Goal: Task Accomplishment & Management: Use online tool/utility

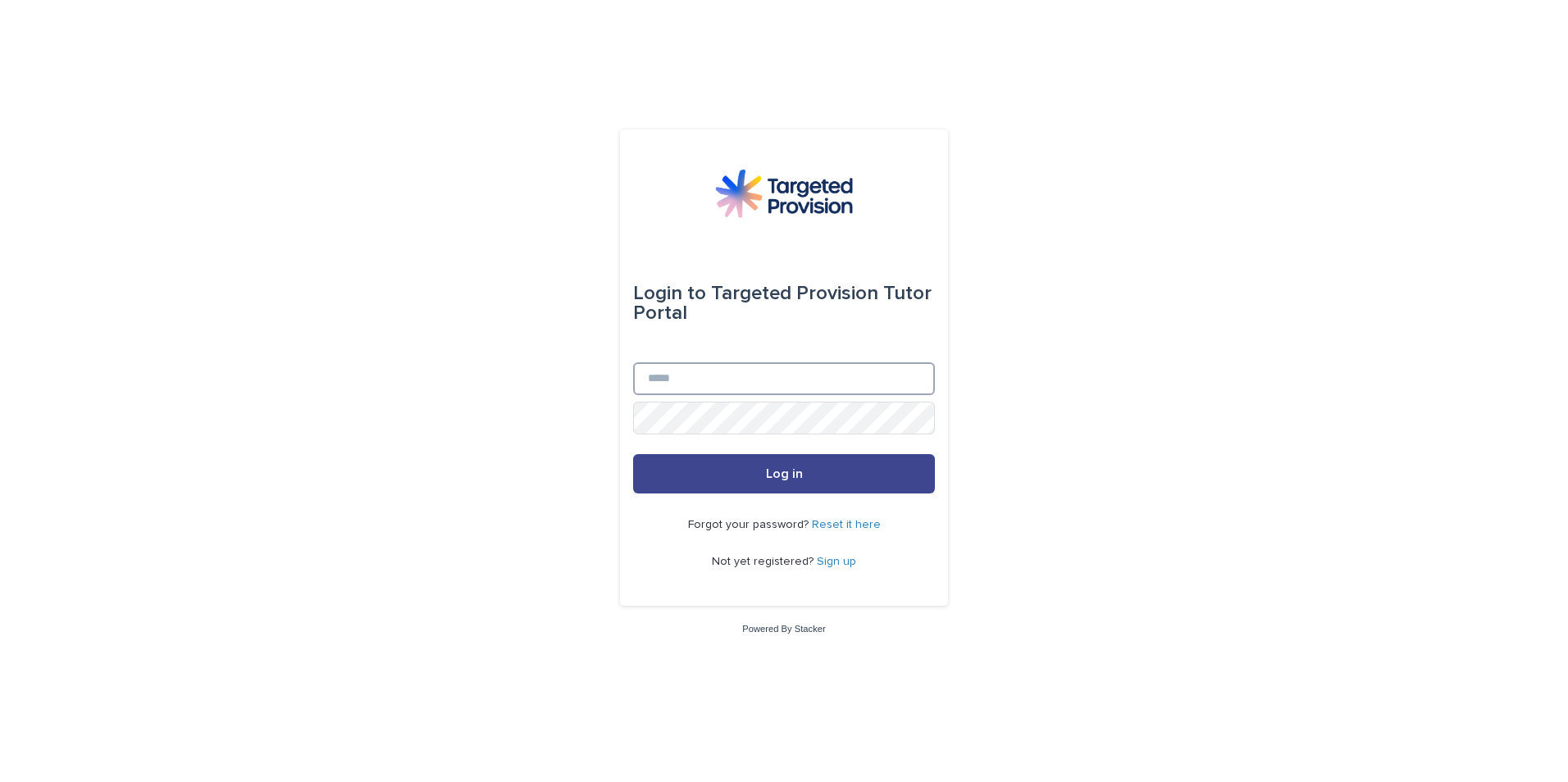
type input "**********"
click at [816, 488] on button "Log in" at bounding box center [783, 474] width 302 height 39
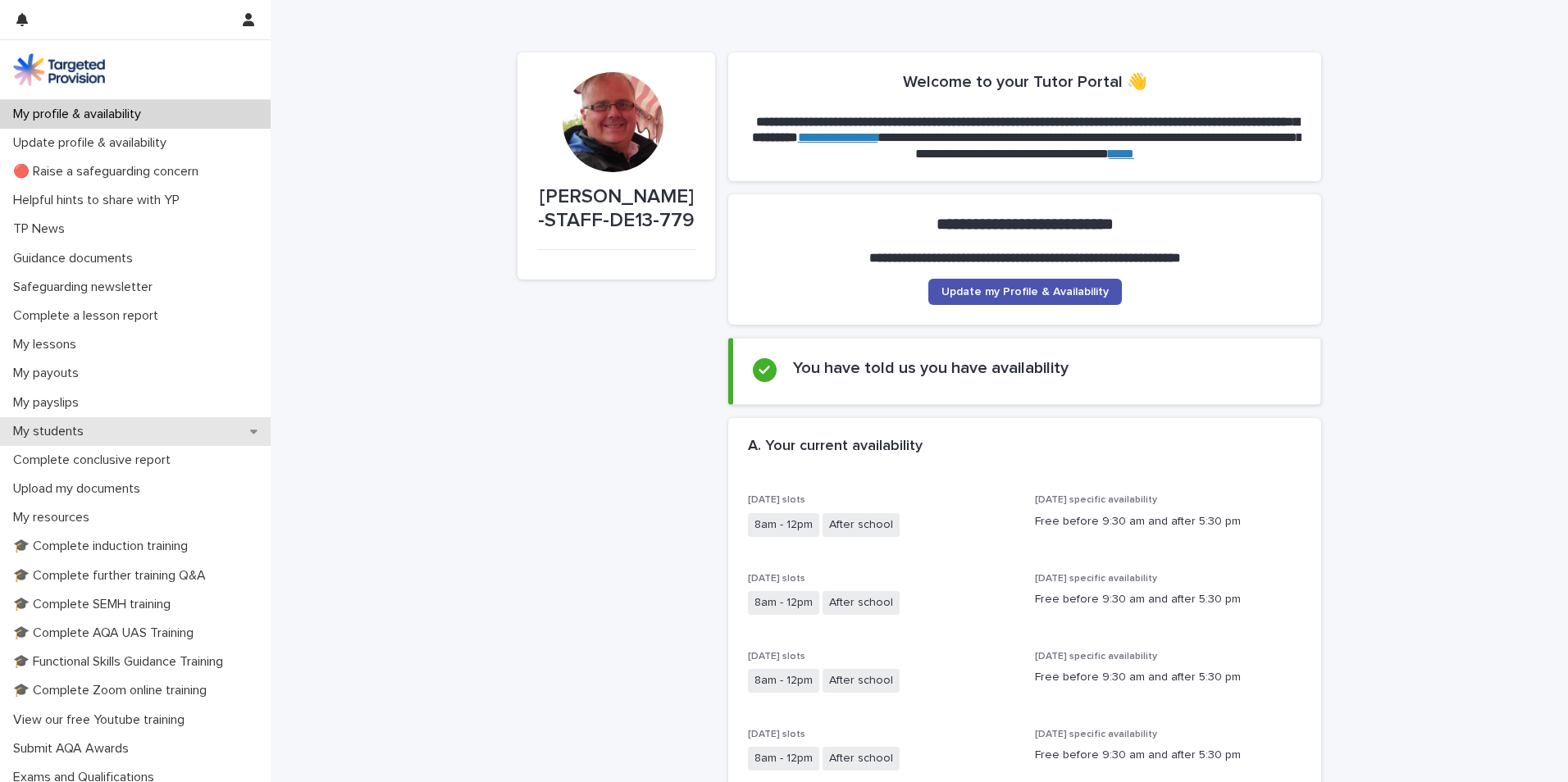
click at [83, 438] on p "My students" at bounding box center [51, 431] width 90 height 15
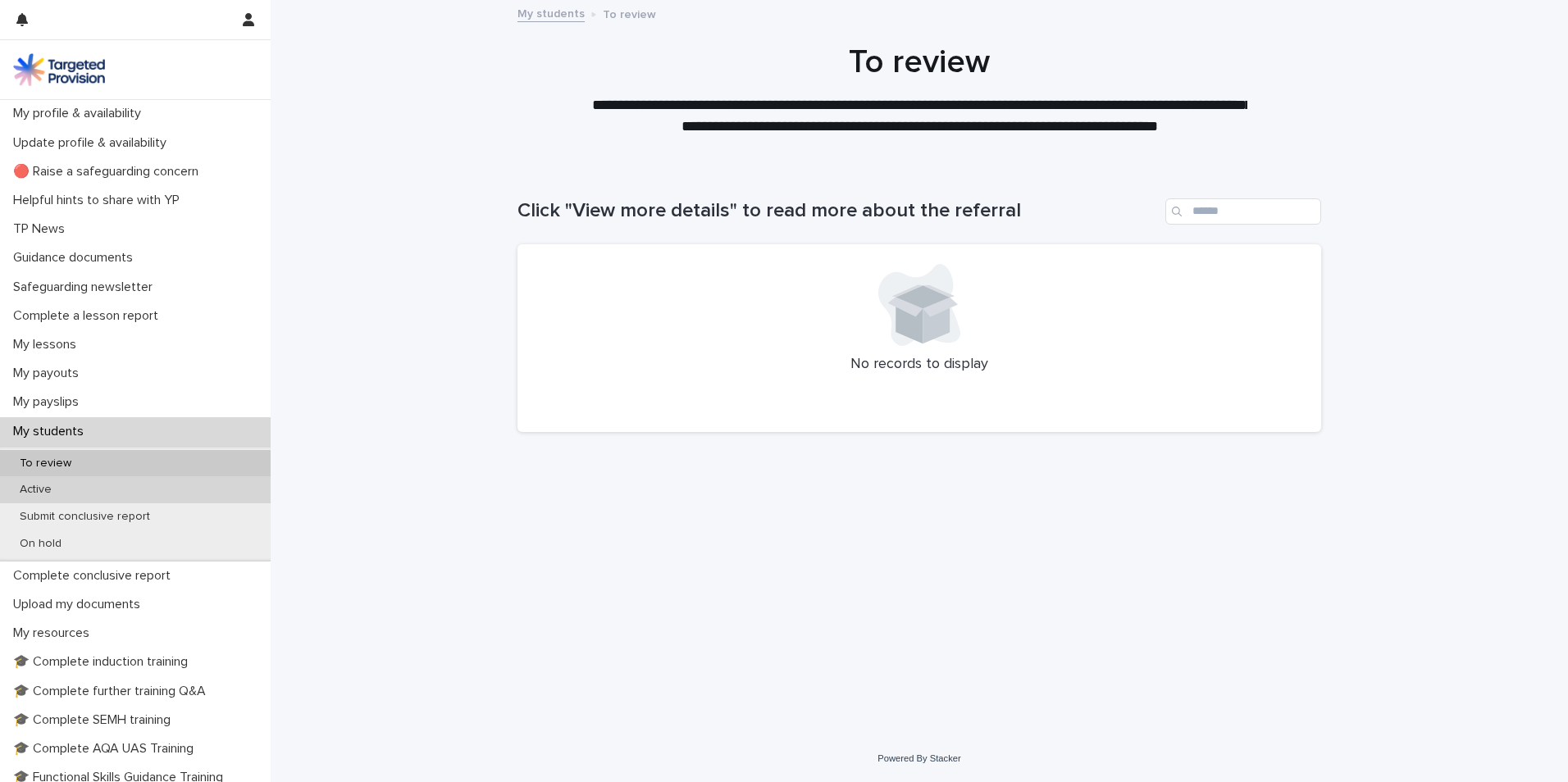
click at [73, 480] on div "Active" at bounding box center [135, 489] width 270 height 27
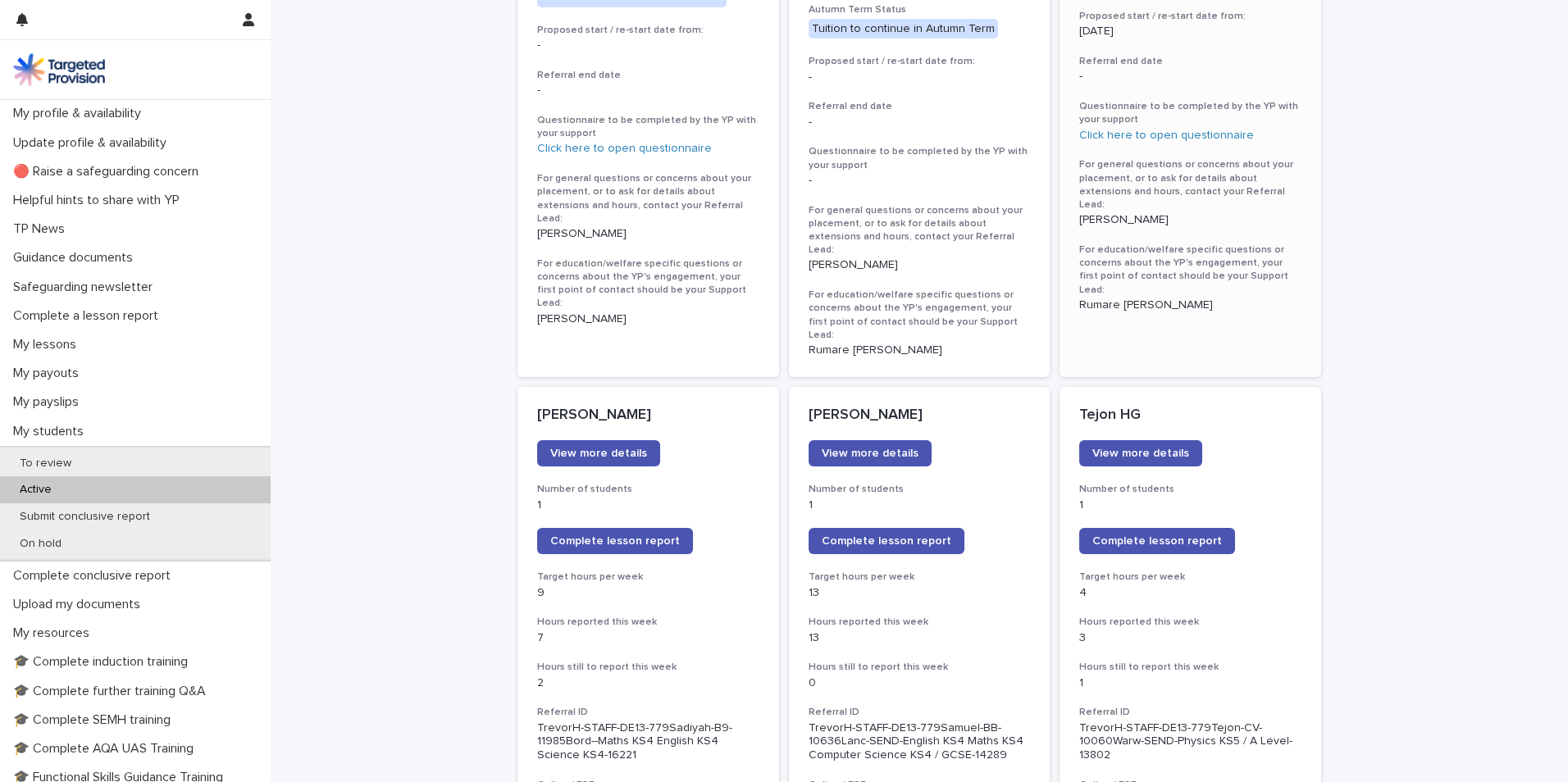
scroll to position [1148, 0]
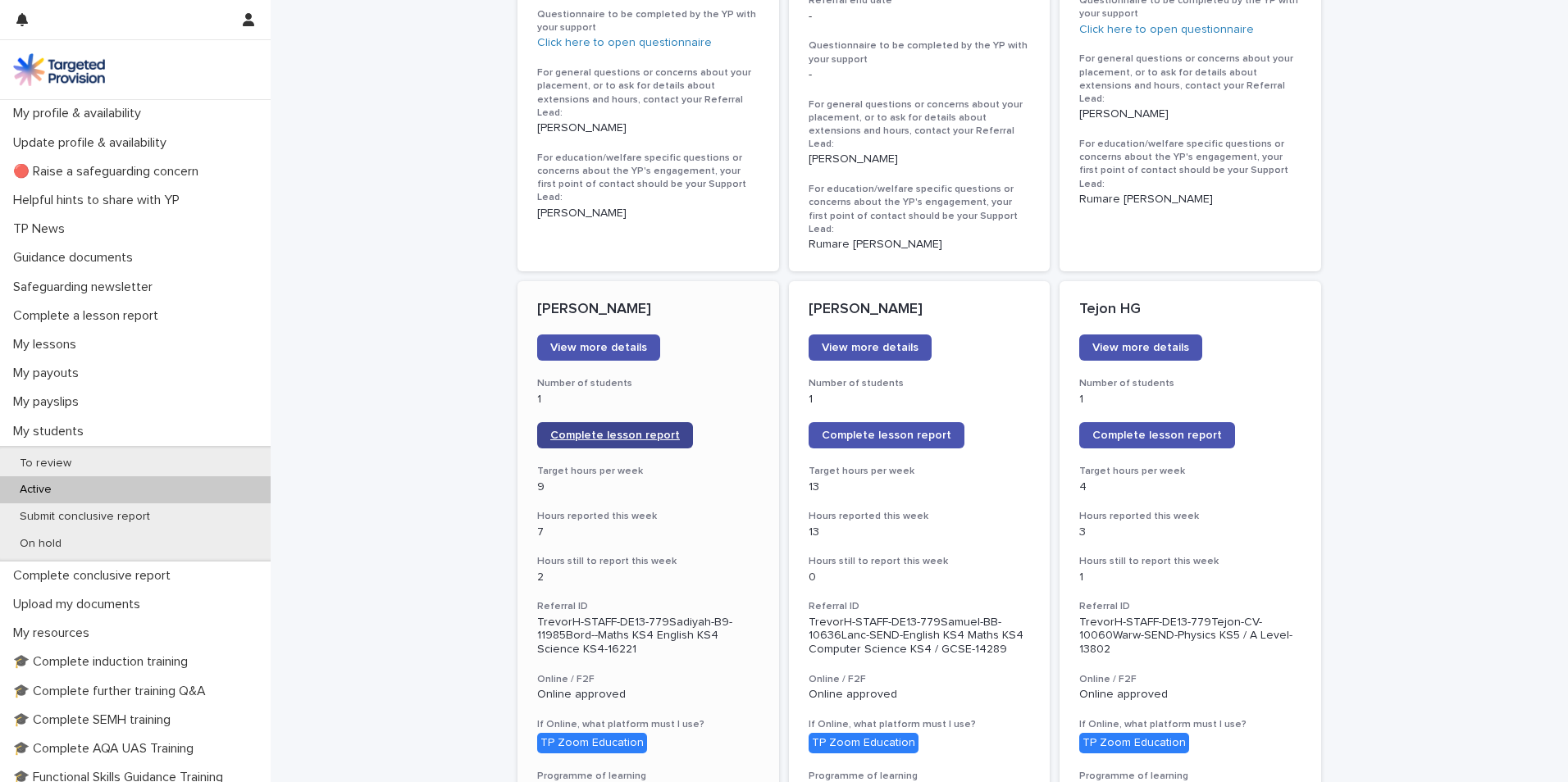
click at [614, 429] on span "Complete lesson report" at bounding box center [615, 435] width 130 height 12
click at [84, 343] on p "My lessons" at bounding box center [47, 344] width 83 height 15
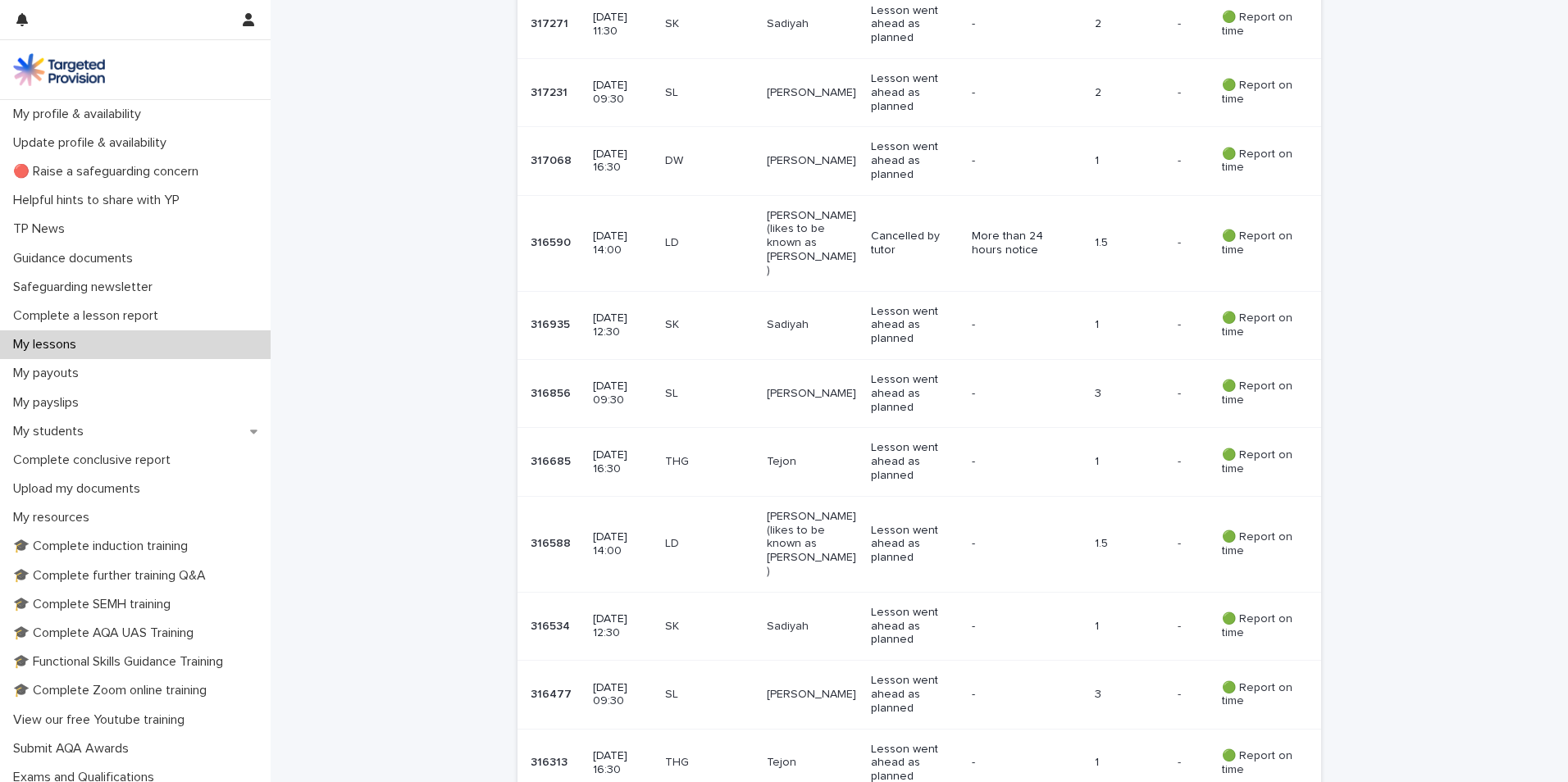
scroll to position [1821, 0]
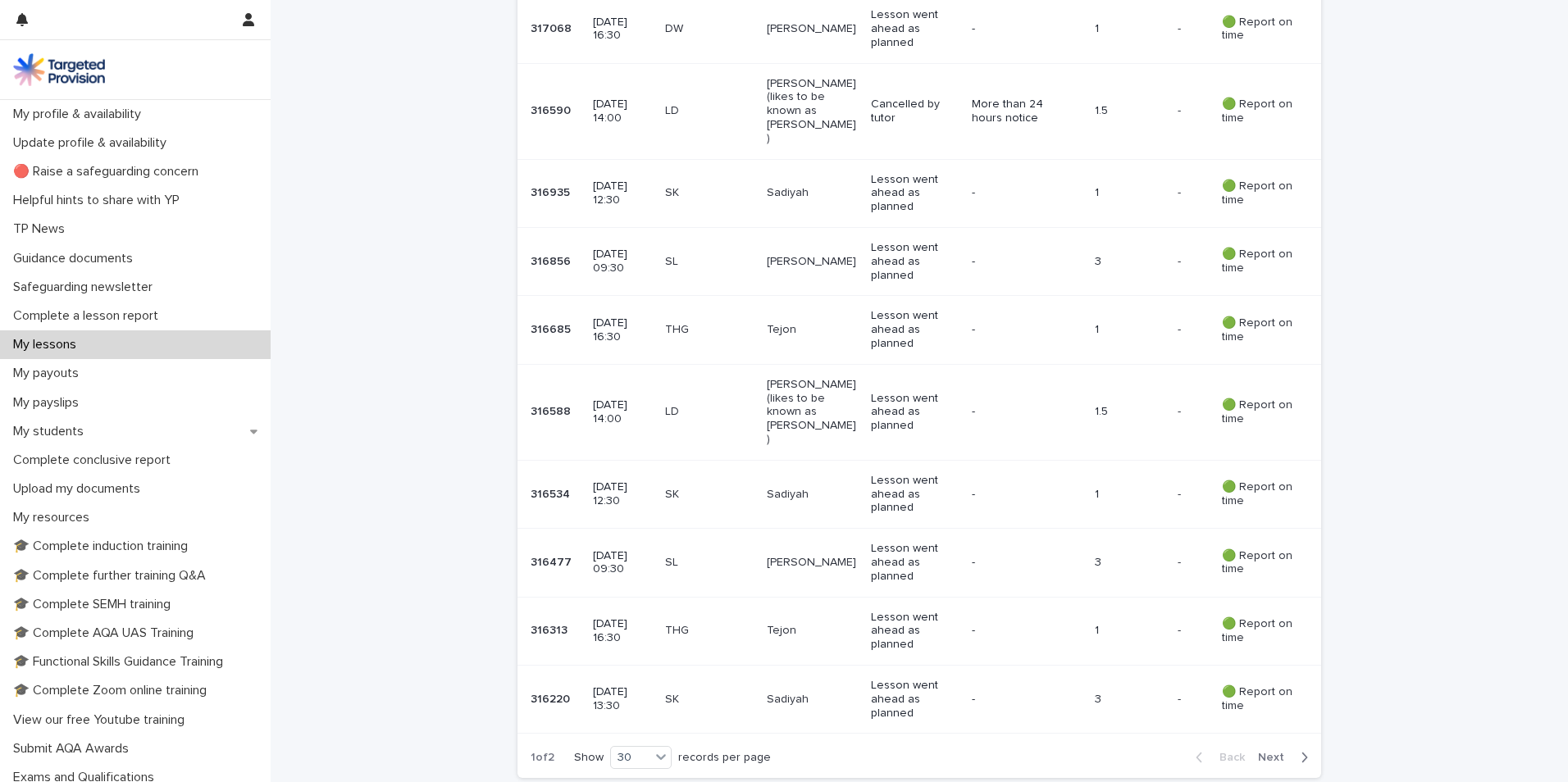
click at [1271, 752] on span "Next" at bounding box center [1276, 757] width 36 height 12
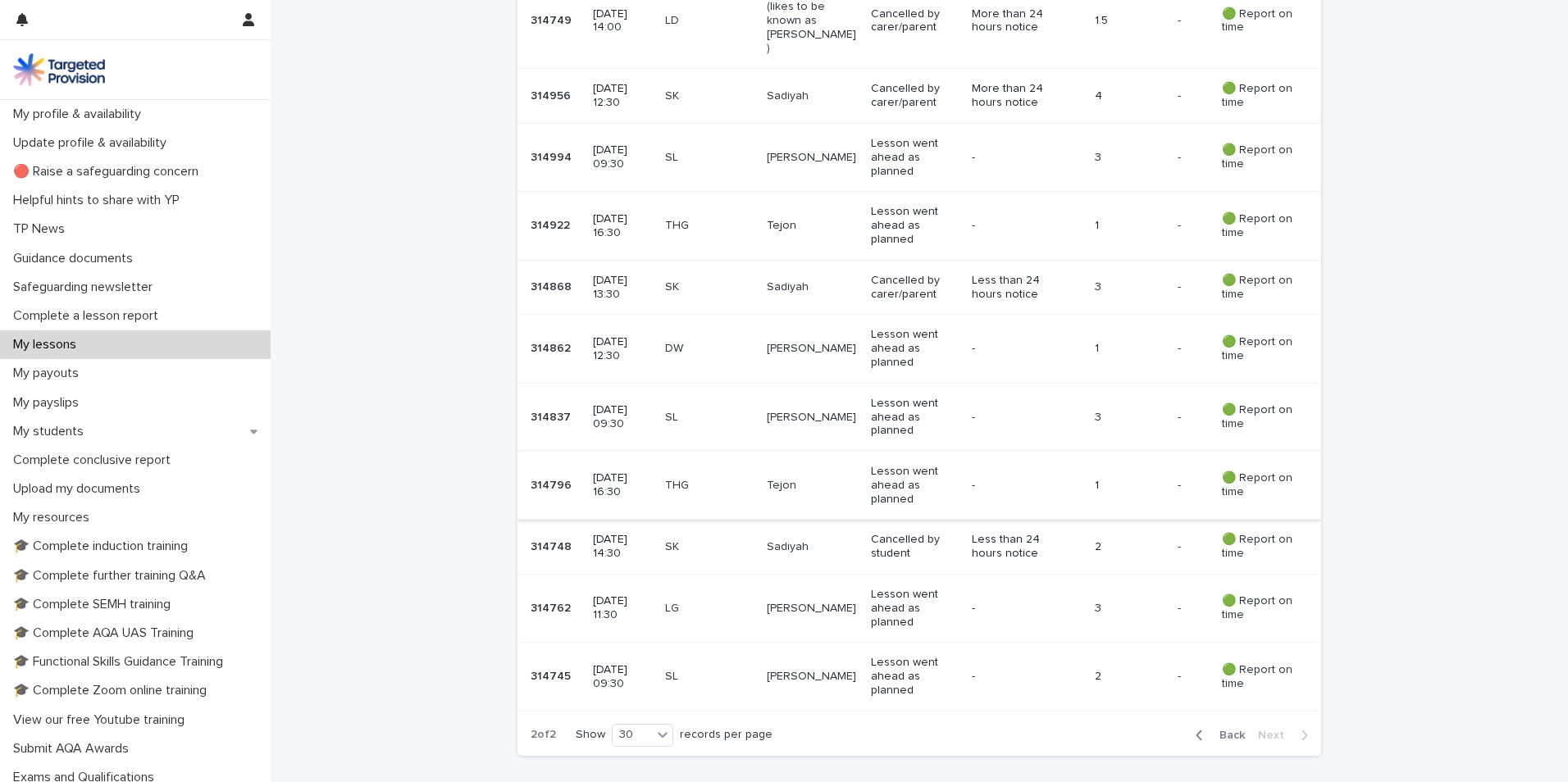
scroll to position [1438, 0]
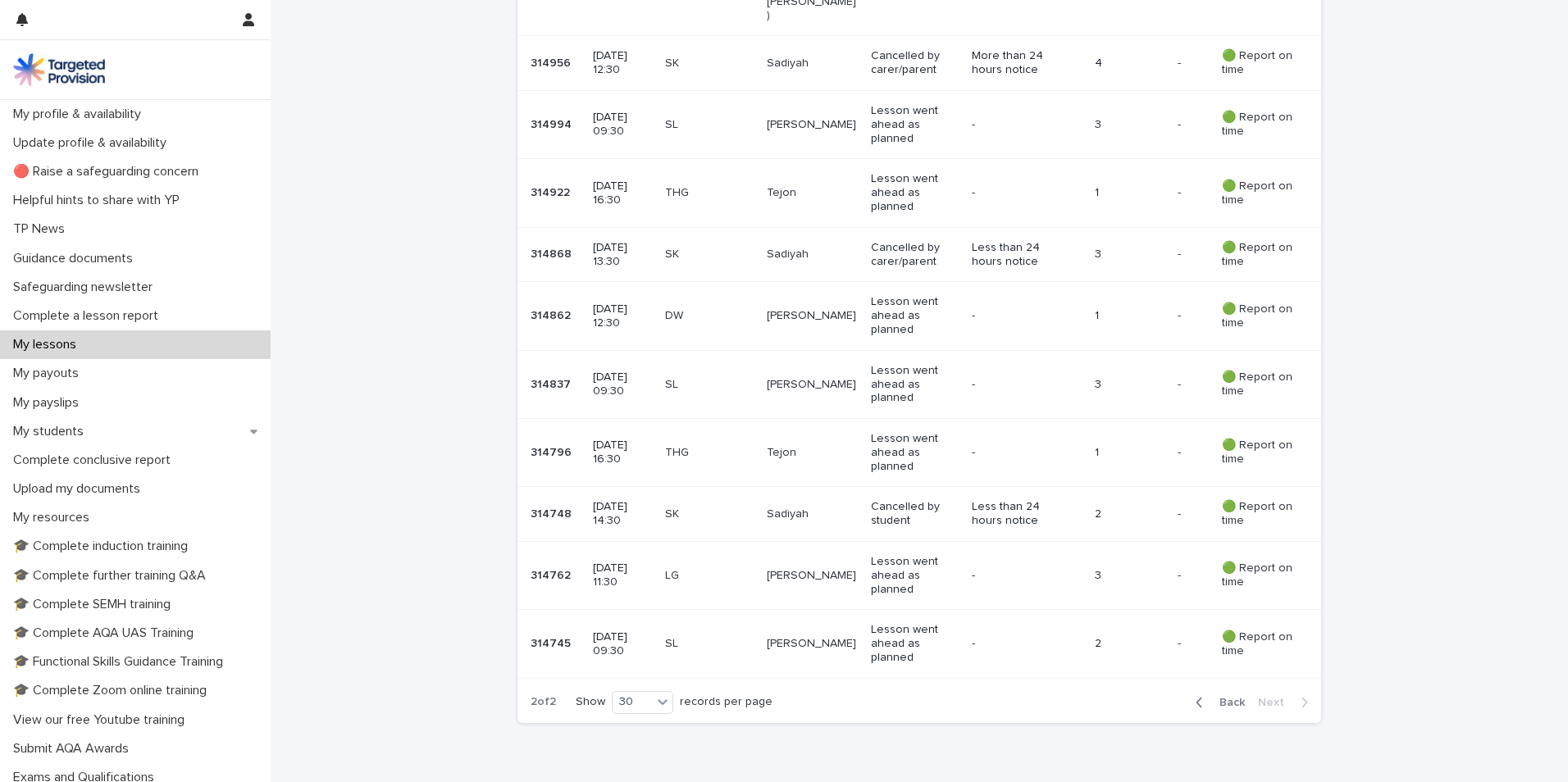
click at [1231, 697] on span "Back" at bounding box center [1227, 702] width 35 height 12
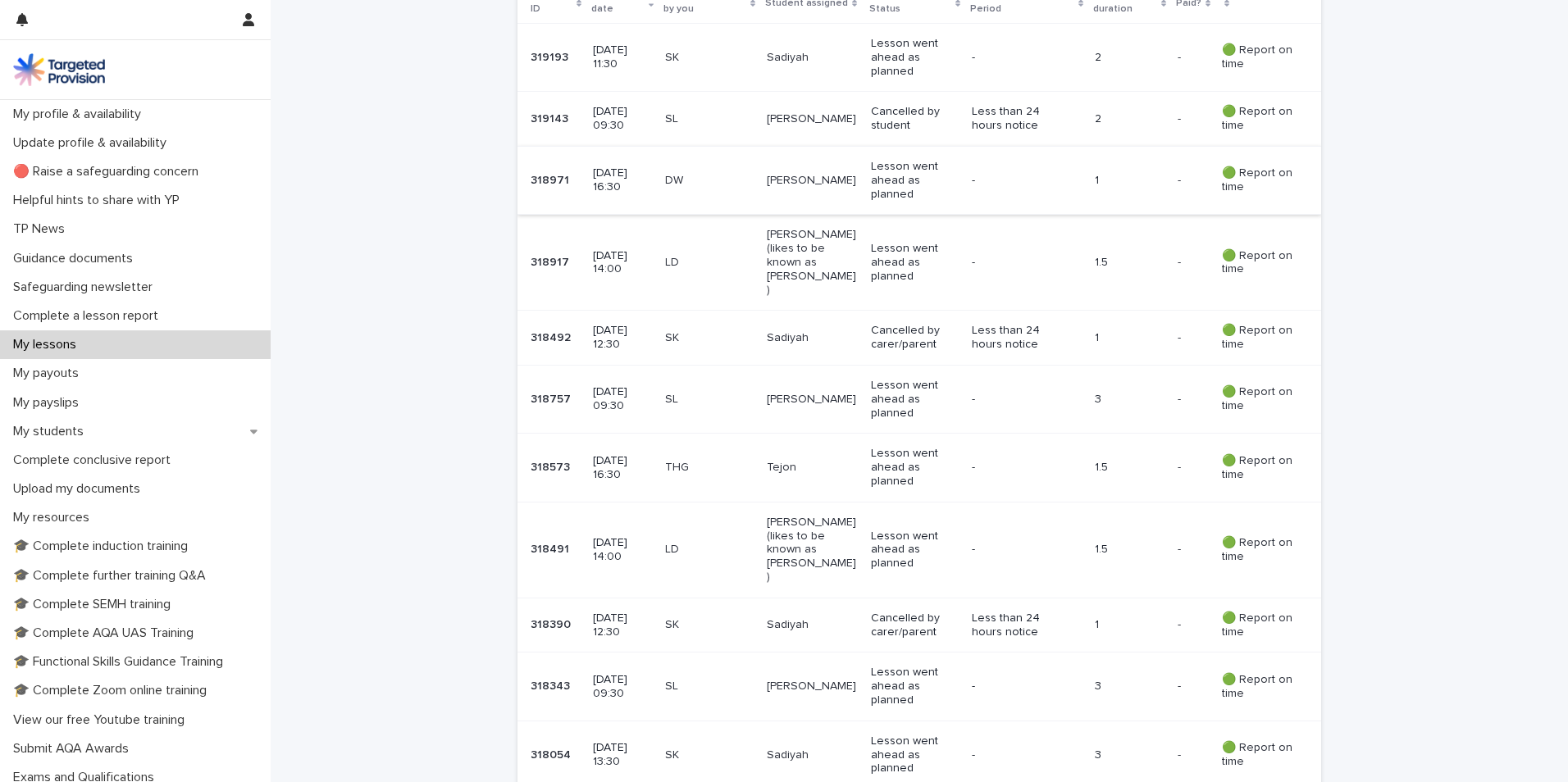
scroll to position [345, 0]
